Goal: Transaction & Acquisition: Book appointment/travel/reservation

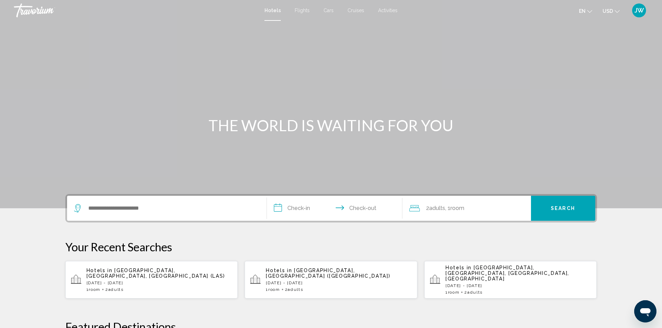
click at [343, 281] on p "[DATE] - [DATE]" at bounding box center [339, 283] width 146 height 5
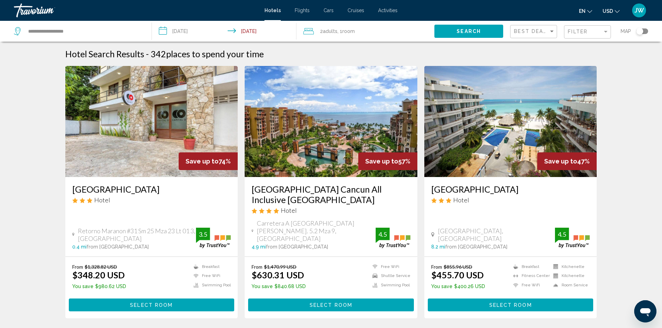
click at [341, 124] on img "Main content" at bounding box center [331, 121] width 173 height 111
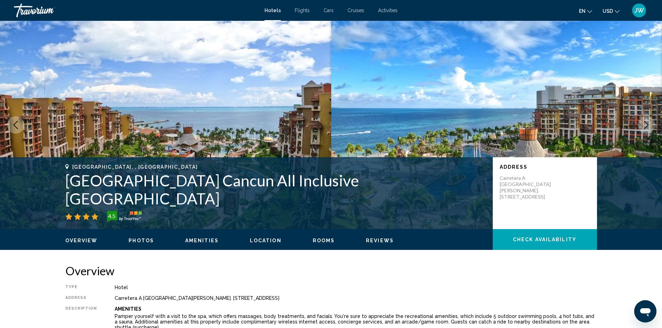
scroll to position [139, 0]
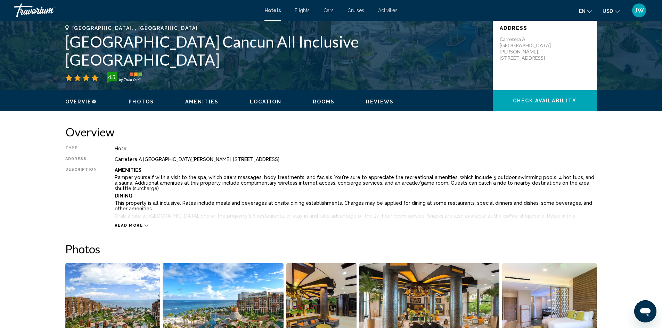
click at [129, 223] on span "Read more" at bounding box center [129, 225] width 28 height 5
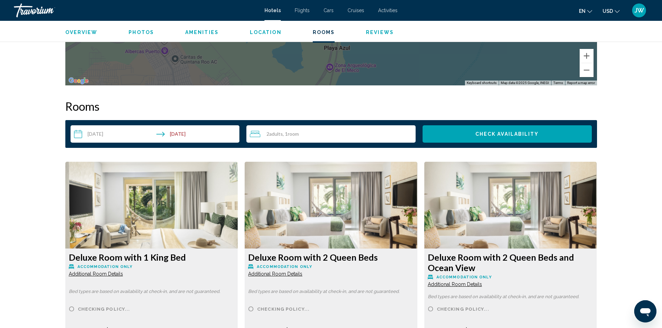
scroll to position [1250, 0]
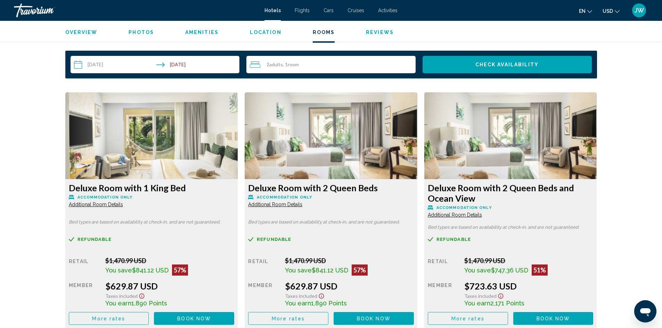
click at [123, 205] on span "Additional Room Details" at bounding box center [96, 205] width 54 height 6
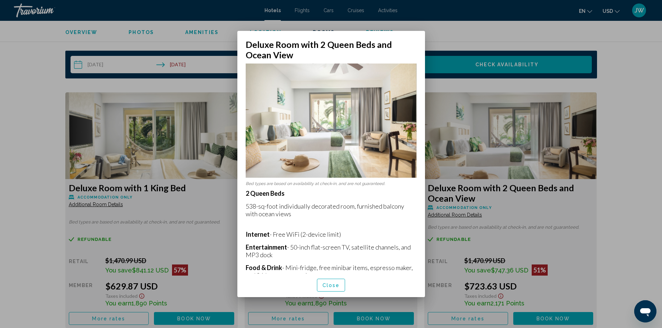
scroll to position [128, 0]
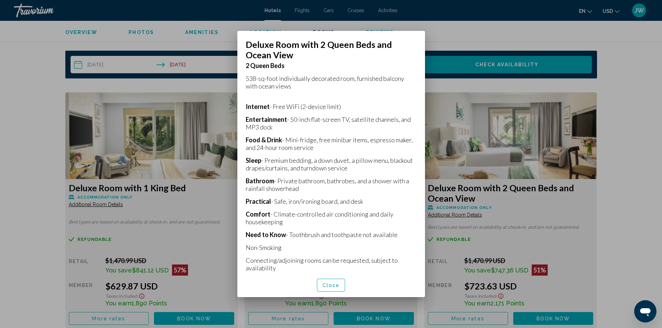
click at [332, 285] on span "Close" at bounding box center [330, 286] width 17 height 6
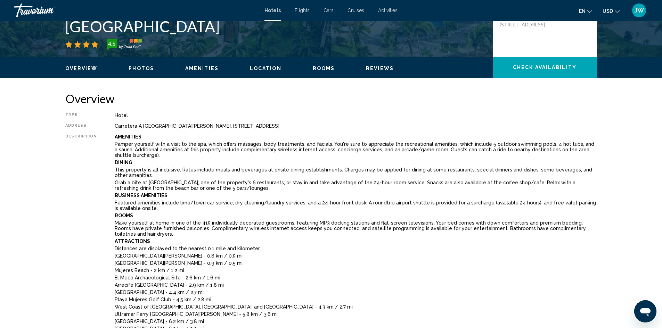
scroll to position [0, 0]
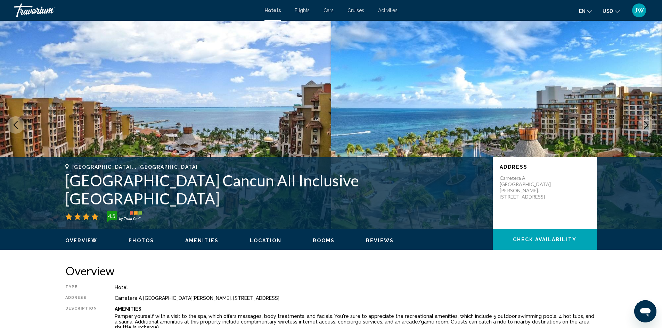
drag, startPoint x: 70, startPoint y: 197, endPoint x: 430, endPoint y: 204, distance: 360.3
click at [430, 204] on h1 "[GEOGRAPHIC_DATA] Cancun All Inclusive [GEOGRAPHIC_DATA]" at bounding box center [275, 190] width 420 height 36
click at [96, 208] on div "Cancun, , Mexico Villa del Palmar Cancun All Inclusive Beach Resort & Spa 4.5" at bounding box center [275, 193] width 420 height 58
drag, startPoint x: 67, startPoint y: 195, endPoint x: 444, endPoint y: 205, distance: 377.4
click at [444, 205] on h1 "[GEOGRAPHIC_DATA] Cancun All Inclusive [GEOGRAPHIC_DATA]" at bounding box center [275, 190] width 420 height 36
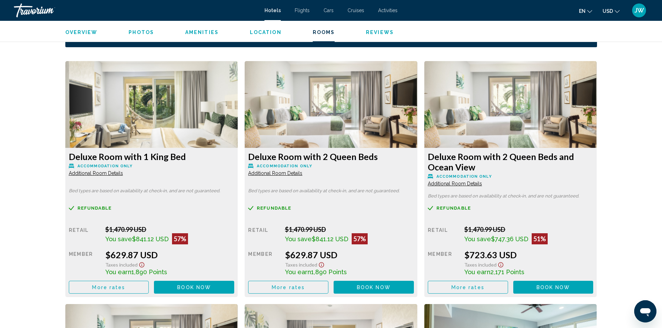
scroll to position [1286, 0]
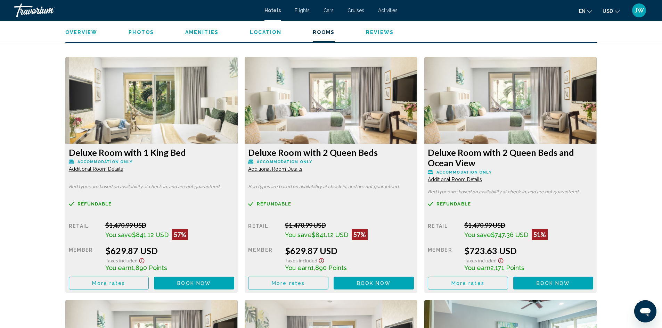
click at [125, 281] on span "More rates" at bounding box center [108, 284] width 33 height 6
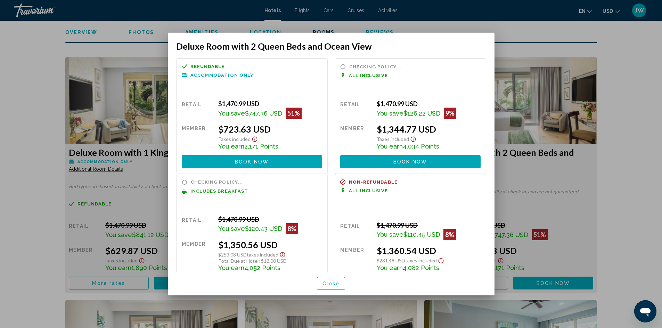
scroll to position [0, 0]
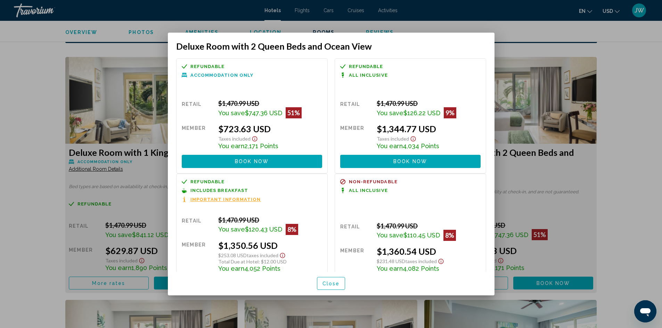
click at [494, 258] on div "Refundable Non-refundable Non-refundable Accommodation Only Retail $1,470.99 US…" at bounding box center [331, 164] width 326 height 213
click at [260, 160] on span "Book now" at bounding box center [252, 162] width 34 height 6
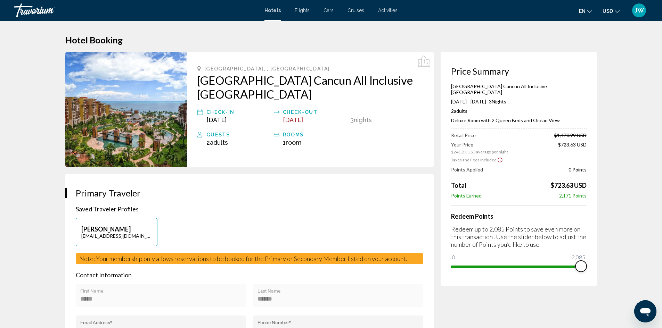
drag, startPoint x: 460, startPoint y: 253, endPoint x: 594, endPoint y: 251, distance: 134.1
click at [595, 251] on div "Price Summary Villa del Palmar Cancun All Inclusive Beach Resort & Spa Dec 14, …" at bounding box center [518, 169] width 156 height 234
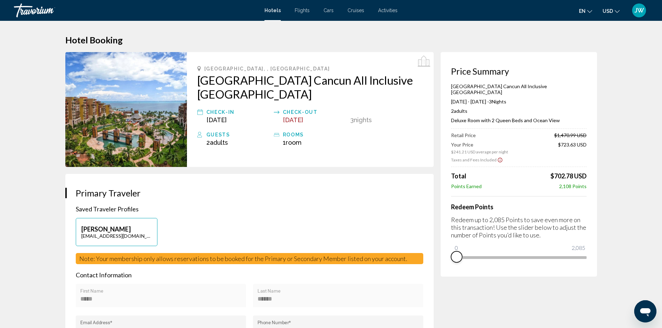
drag, startPoint x: 580, startPoint y: 263, endPoint x: 437, endPoint y: 263, distance: 142.8
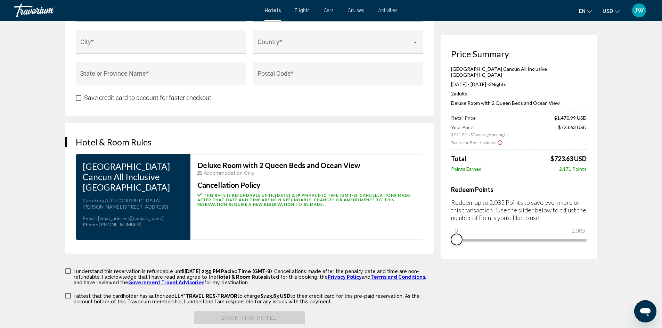
scroll to position [660, 0]
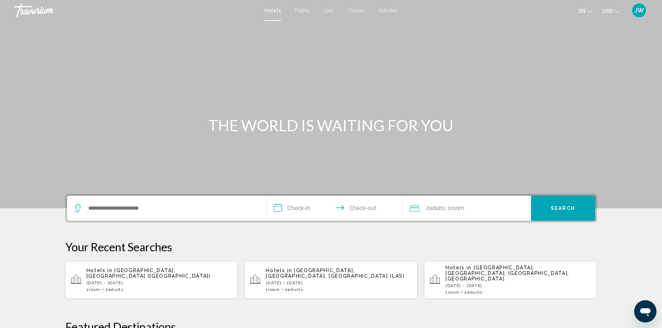
click at [154, 281] on p "[DATE] - [DATE]" at bounding box center [159, 283] width 146 height 5
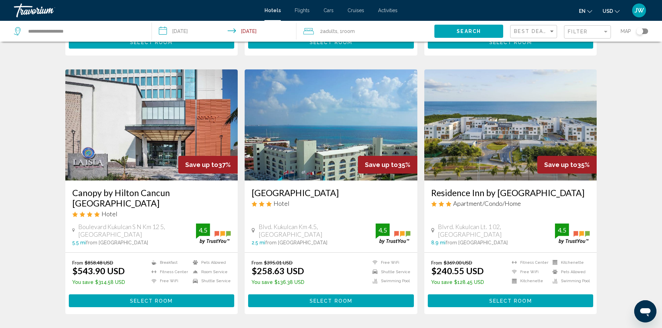
scroll to position [885, 0]
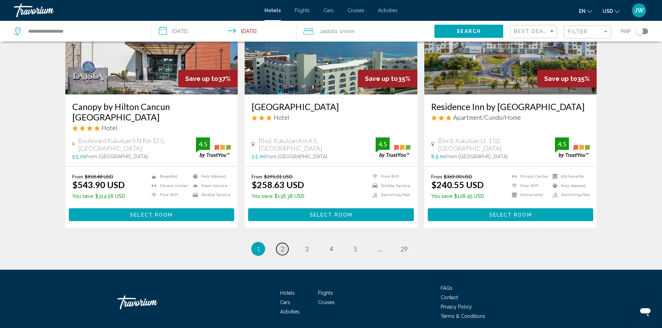
click at [283, 245] on span "2" at bounding box center [282, 249] width 3 height 8
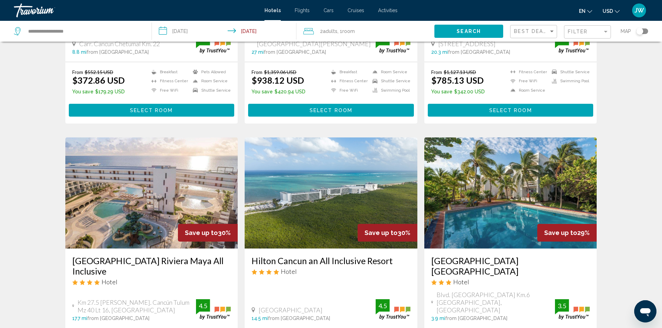
scroll to position [764, 0]
